Goal: Task Accomplishment & Management: Manage account settings

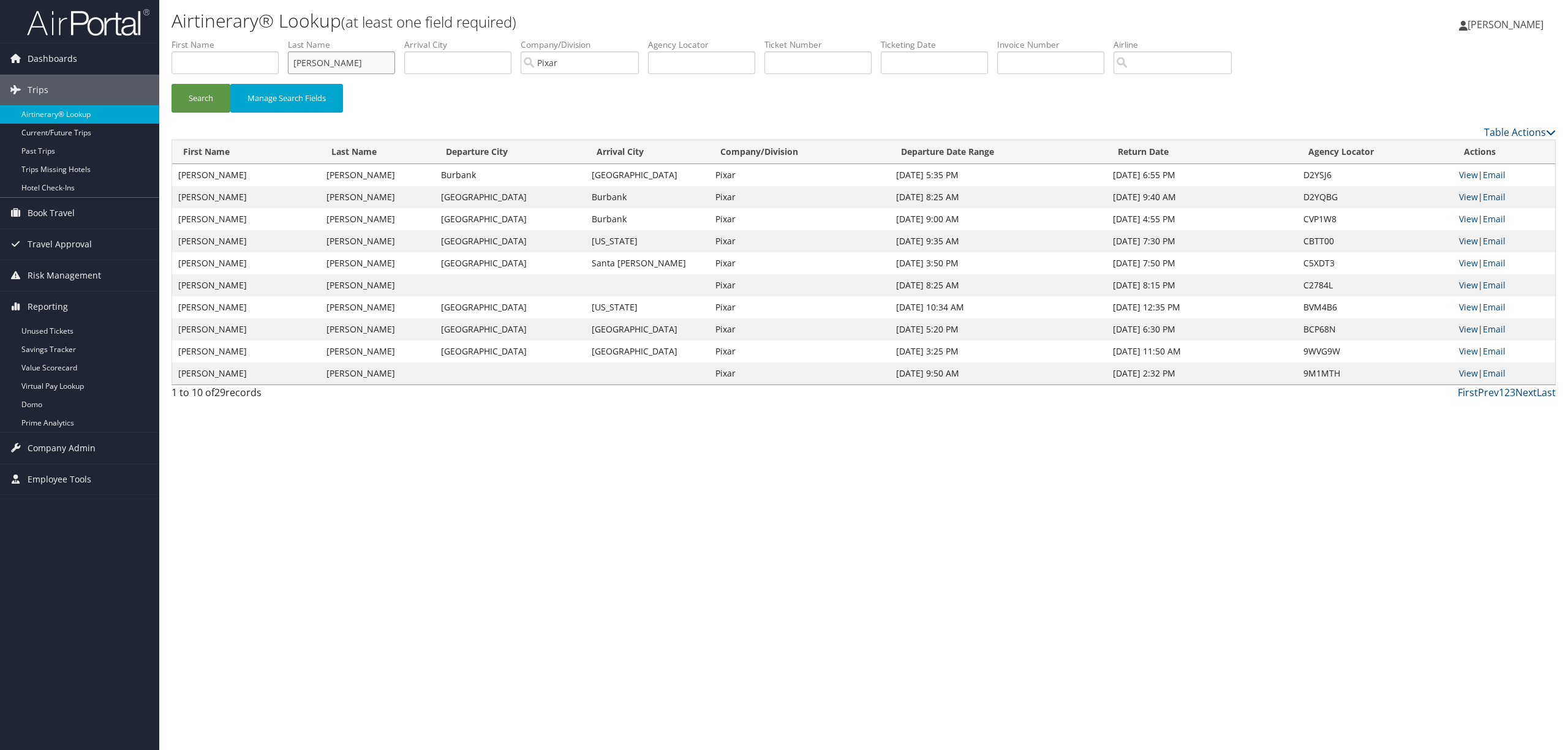
click at [338, 60] on input "warren" at bounding box center [341, 62] width 107 height 23
drag, startPoint x: 322, startPoint y: 61, endPoint x: 283, endPoint y: 60, distance: 39.0
click at [289, 39] on ul "First Name Last Name warren Departure City Arrival City Company/Division Pixar …" at bounding box center [863, 39] width 1385 height 0
type input "casarosa"
click at [171, 84] on button "Search" at bounding box center [200, 98] width 59 height 28
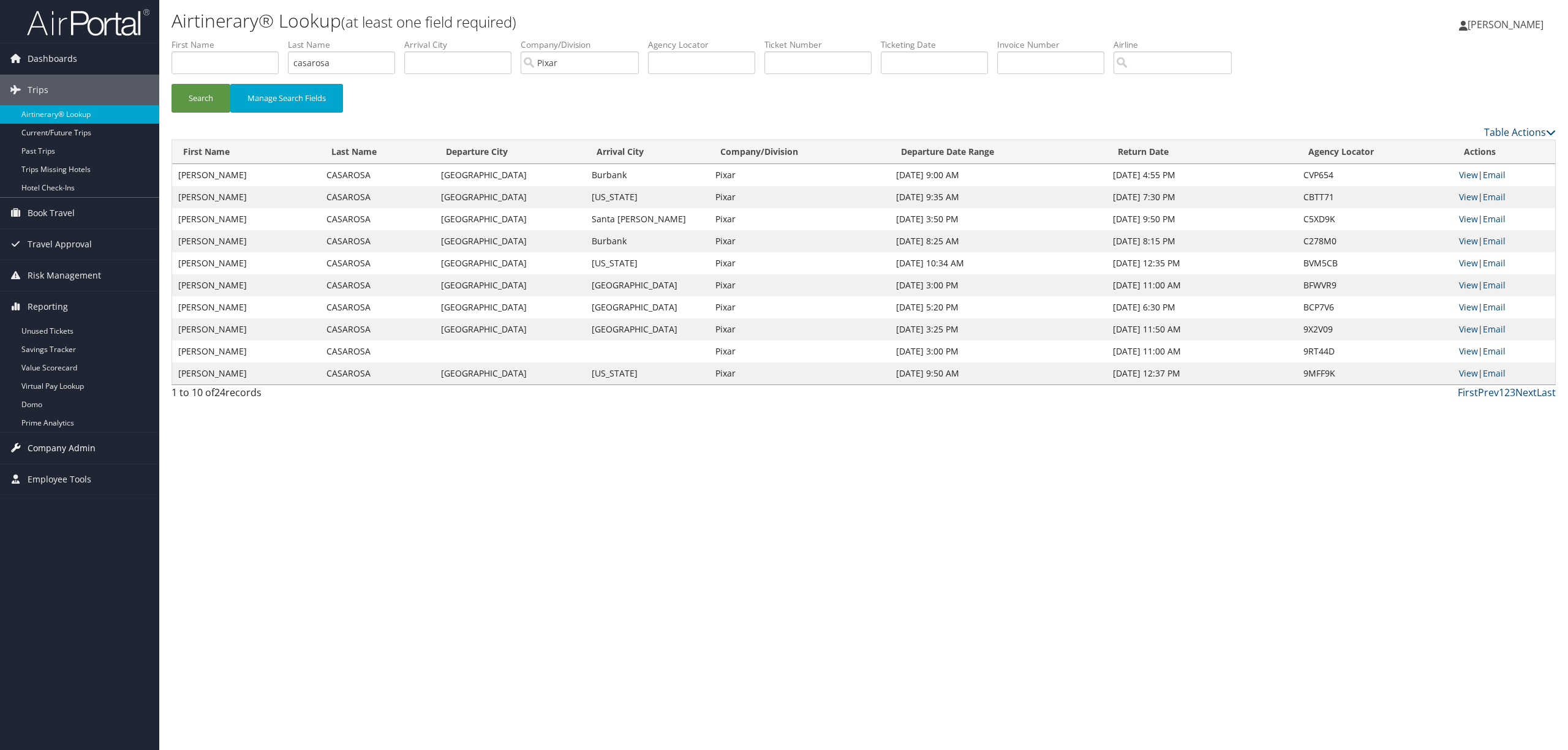
click at [52, 446] on span "Company Admin" at bounding box center [61, 448] width 68 height 30
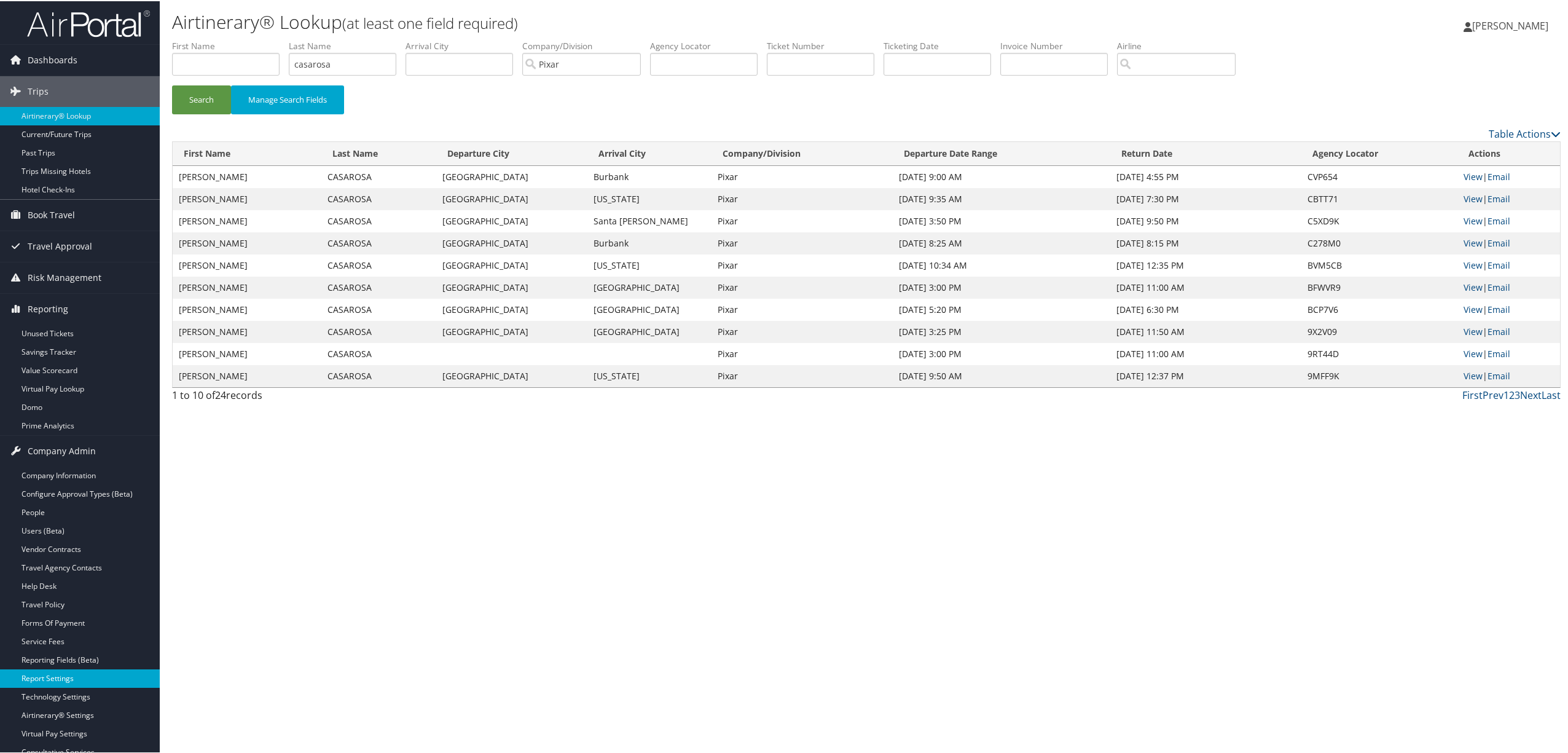
click at [80, 676] on link "Report Settings" at bounding box center [80, 677] width 160 height 18
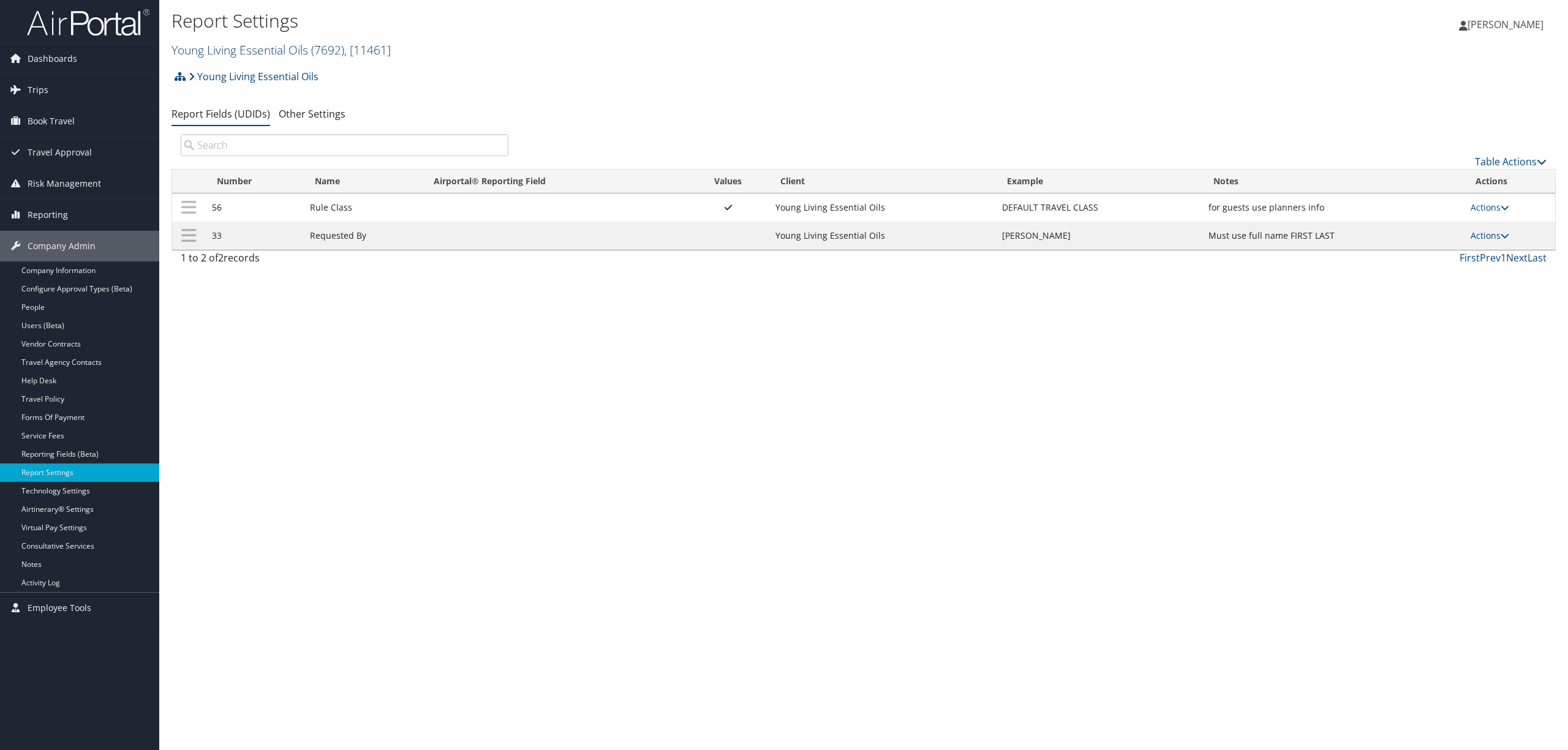
click at [243, 43] on link "Young Living Essential Oils ( 7692 ) , [ 11461 ]" at bounding box center [281, 49] width 219 height 16
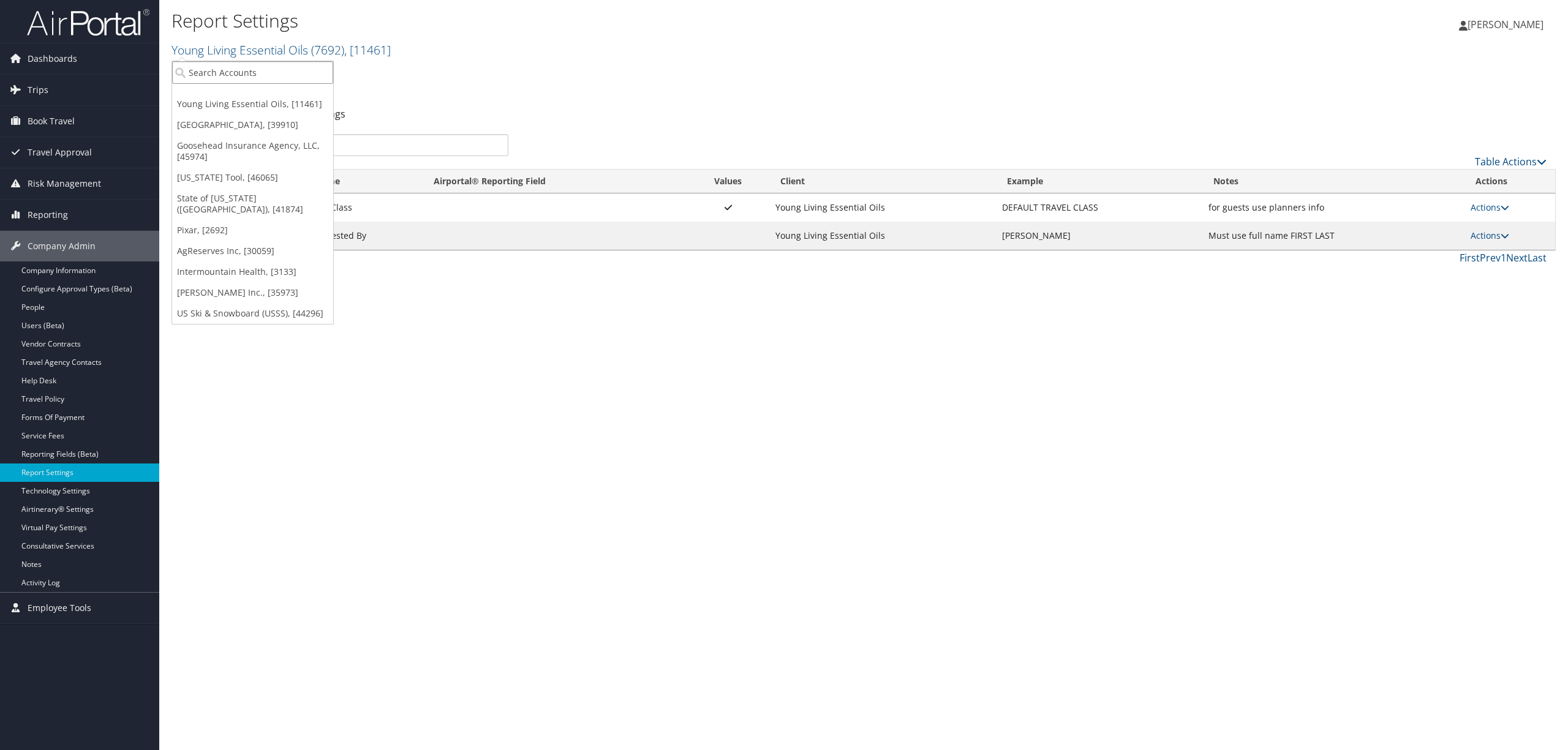
click at [240, 67] on input "search" at bounding box center [252, 73] width 161 height 23
click at [243, 119] on link "Rimini Street, [39910]" at bounding box center [252, 125] width 161 height 21
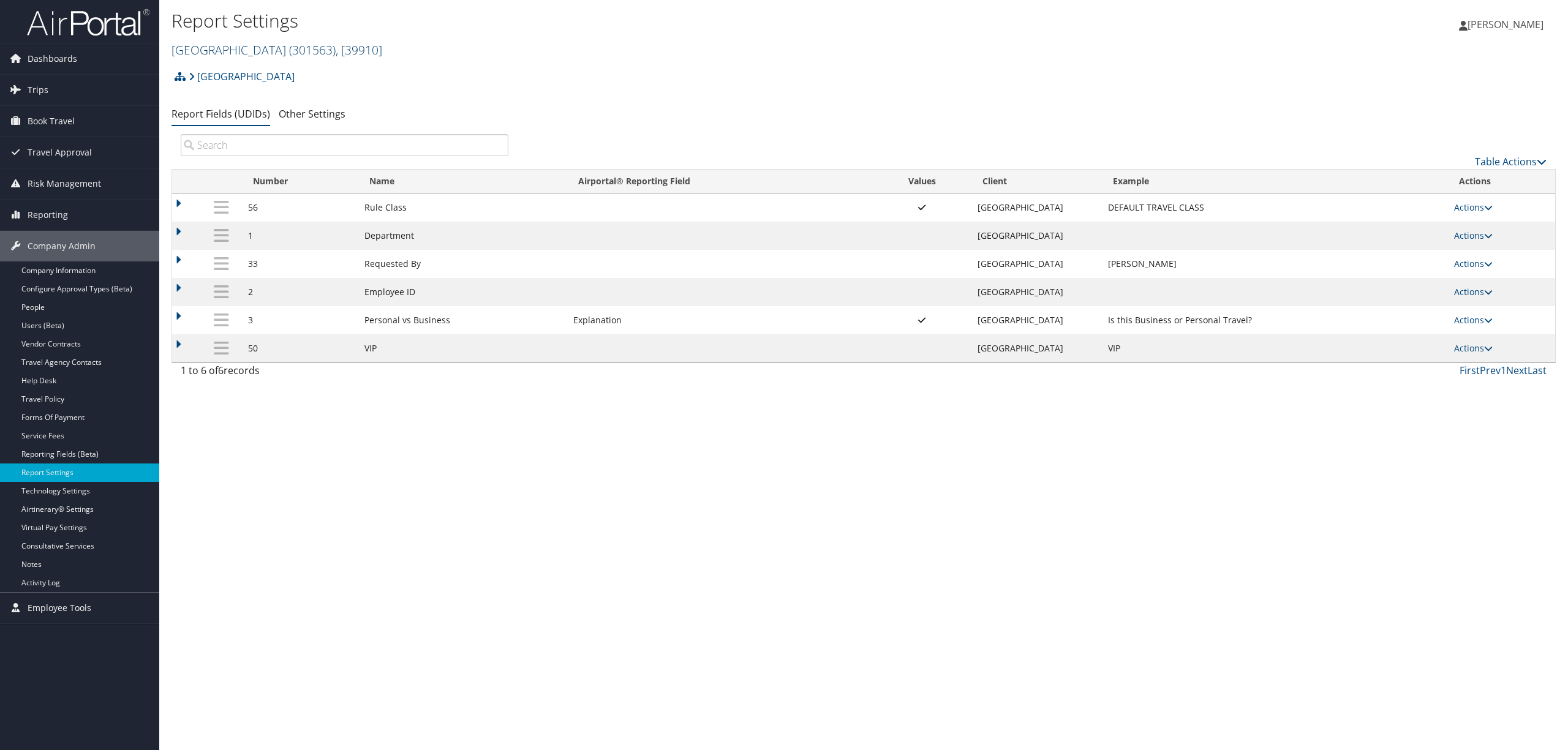
click at [240, 46] on link "Rimini Street ( 301563 ) , [ 39910 ]" at bounding box center [276, 49] width 211 height 16
click at [227, 241] on link "AgReserves Inc, [30059]" at bounding box center [252, 251] width 161 height 21
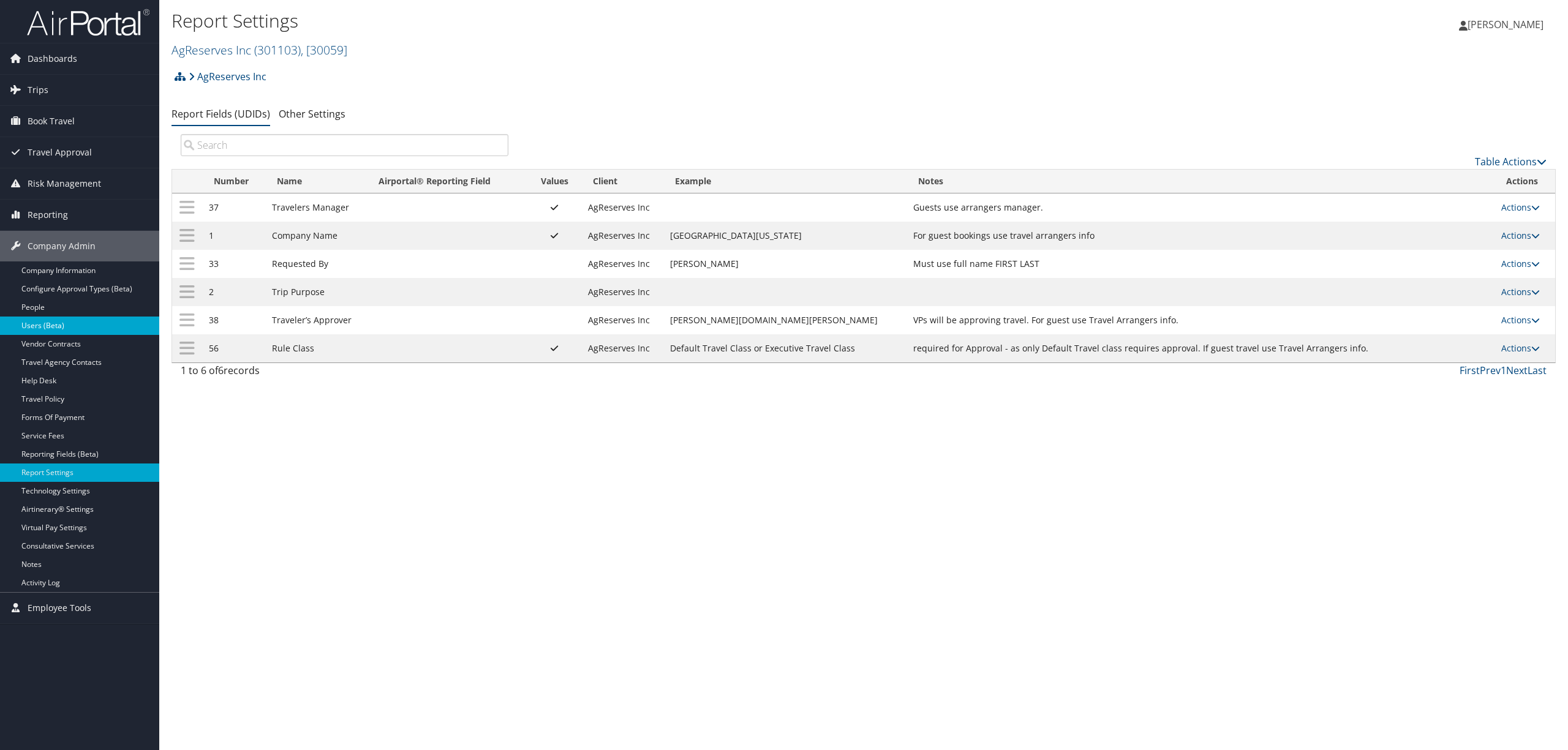
click at [62, 326] on link "Users (Beta)" at bounding box center [79, 325] width 160 height 18
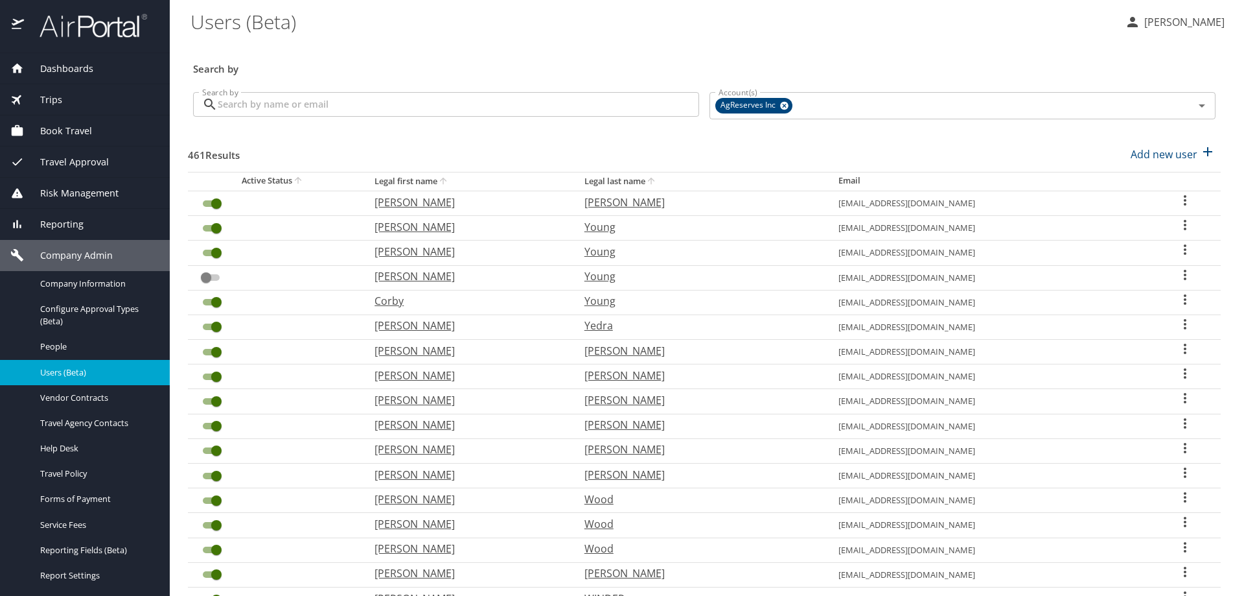
click at [430, 97] on input "Search by" at bounding box center [459, 104] width 482 height 25
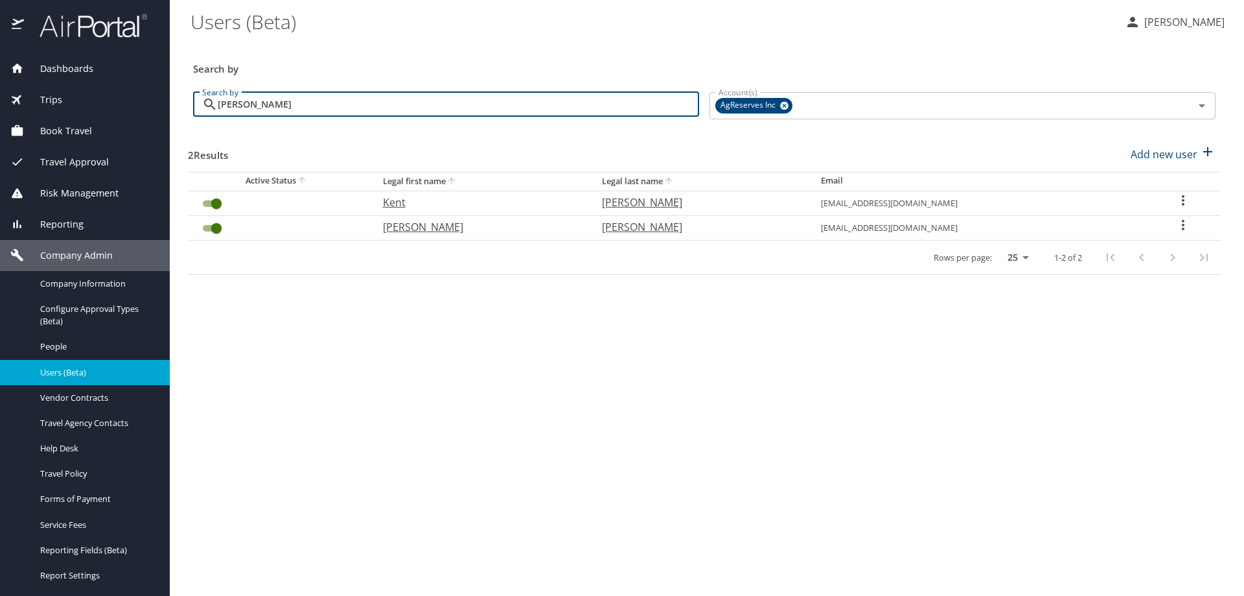
type input "[PERSON_NAME]"
